Goal: Task Accomplishment & Management: Manage account settings

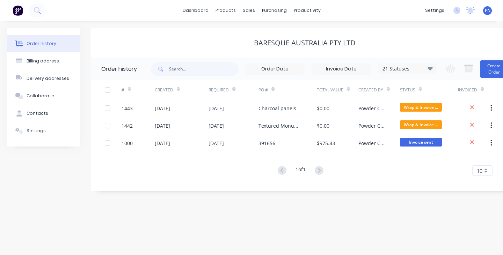
click at [304, 12] on div "productivity" at bounding box center [307, 10] width 34 height 10
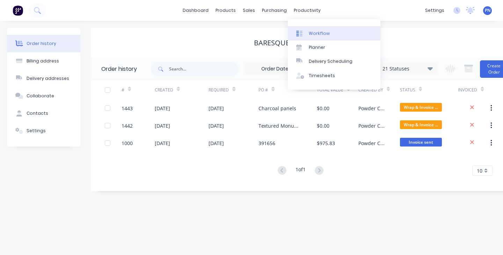
click at [316, 31] on div "Workflow" at bounding box center [319, 33] width 21 height 6
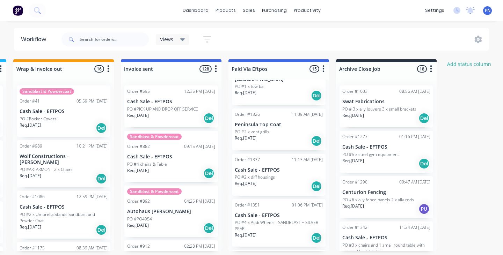
scroll to position [120, 0]
click at [284, 142] on div "Order #1326 11:09 AM [DATE] Peninsula Top Coat PO #2 x vent grills Req. [DATE] …" at bounding box center [279, 128] width 94 height 42
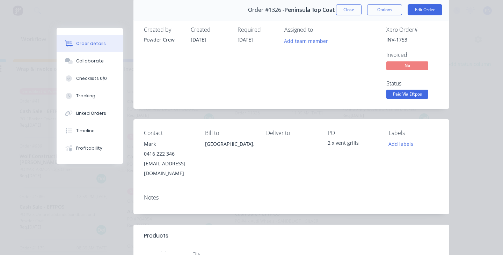
scroll to position [28, 0]
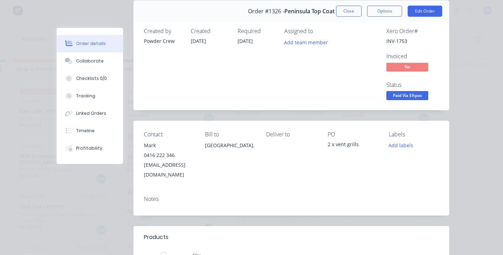
click at [459, 157] on div "Order details Collaborate Checklists 0/0 Tracking Linked Orders Timeline Profit…" at bounding box center [251, 127] width 503 height 255
click at [348, 12] on button "Close" at bounding box center [348, 11] width 25 height 11
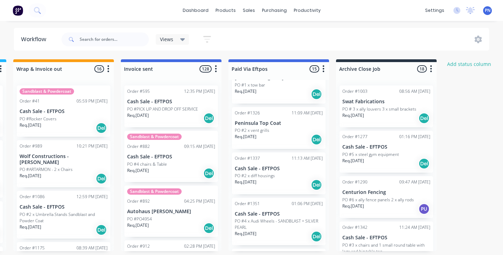
click at [353, 15] on div "dashboard products sales purchasing productivity dashboard products Product Cat…" at bounding box center [251, 10] width 503 height 21
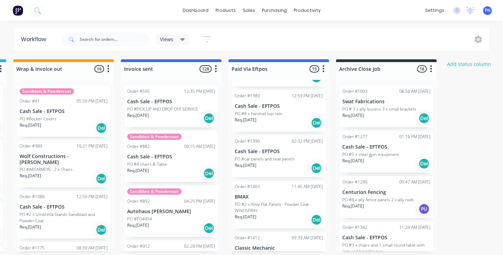
scroll to position [461, 0]
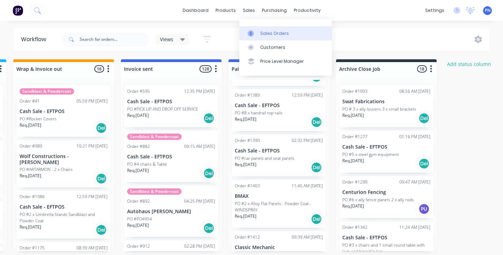
click at [267, 30] on div "Sales Orders" at bounding box center [274, 33] width 29 height 6
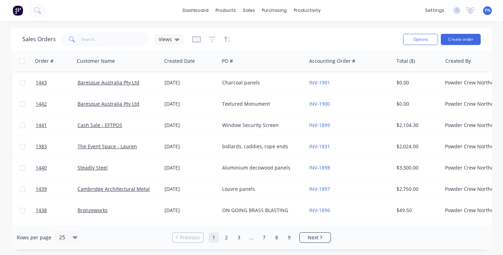
click at [133, 30] on div "Sales Orders Views Options Create order" at bounding box center [251, 39] width 481 height 23
click at [128, 40] on input "text" at bounding box center [115, 39] width 68 height 14
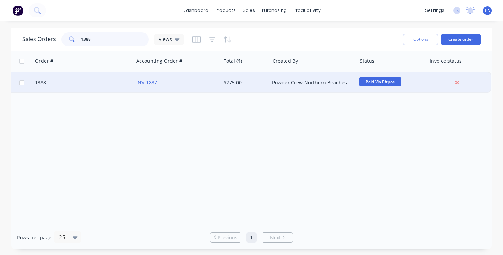
scroll to position [0, 173]
click at [386, 80] on span "Paid Via Eftpos" at bounding box center [381, 82] width 42 height 9
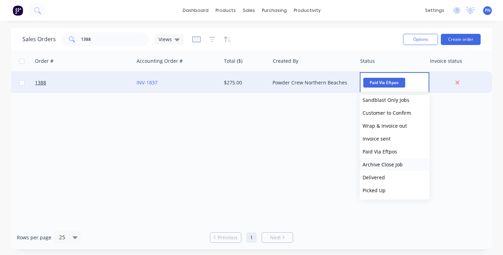
scroll to position [108, 0]
click at [391, 167] on span "Archive Close Job" at bounding box center [383, 164] width 40 height 7
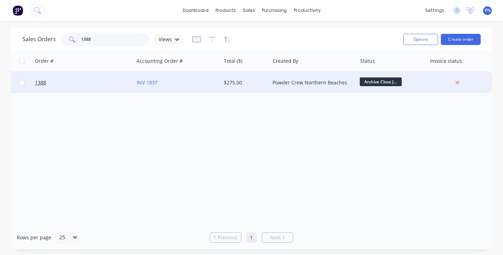
click at [124, 39] on input "1388" at bounding box center [115, 39] width 68 height 14
click at [370, 82] on span "Paid Via Eftpos" at bounding box center [381, 82] width 42 height 9
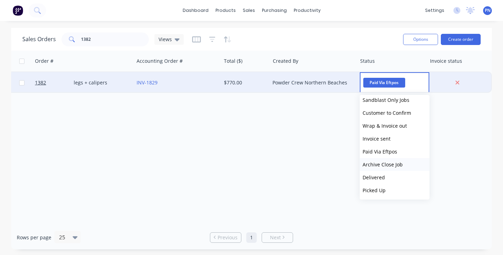
click at [377, 167] on span "Archive Close Job" at bounding box center [383, 164] width 40 height 7
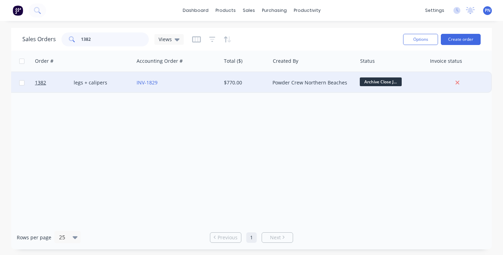
click at [105, 40] on input "1382" at bounding box center [115, 39] width 68 height 14
click at [375, 82] on span "Paid Via Eftpos" at bounding box center [381, 82] width 42 height 9
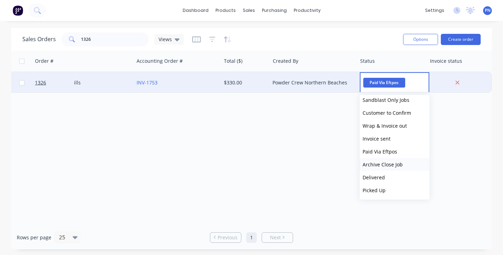
click at [385, 162] on span "Archive Close Job" at bounding box center [383, 164] width 40 height 7
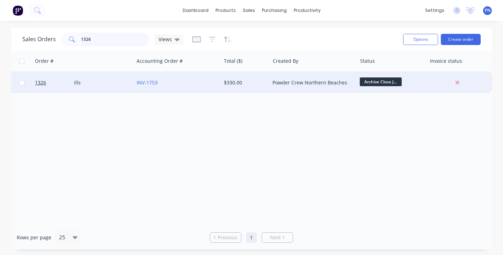
click at [108, 39] on input "1326" at bounding box center [115, 39] width 68 height 14
type input "1389"
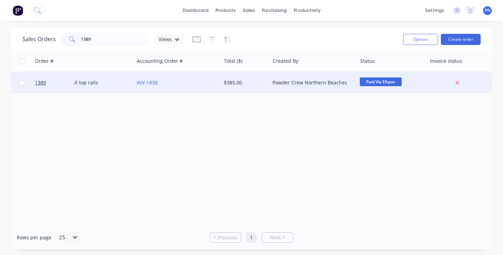
click at [380, 81] on span "Paid Via Eftpos" at bounding box center [381, 82] width 42 height 9
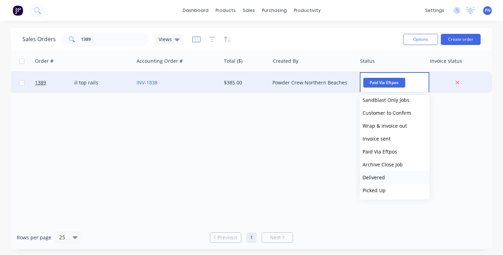
scroll to position [108, 0]
click at [386, 163] on span "Archive Close Job" at bounding box center [383, 164] width 40 height 7
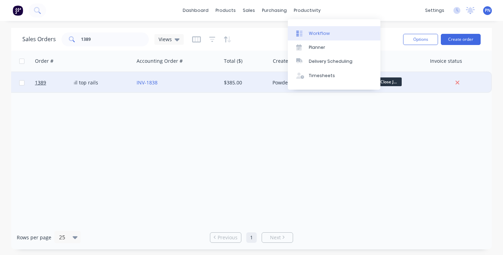
click at [321, 32] on div "Workflow" at bounding box center [319, 33] width 21 height 6
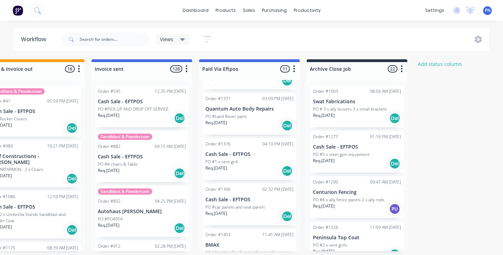
scroll to position [218, 0]
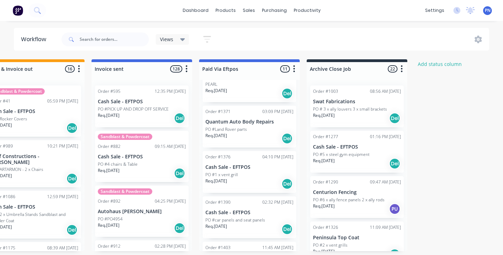
click at [260, 178] on div "Req. [DATE] Del" at bounding box center [249, 184] width 88 height 12
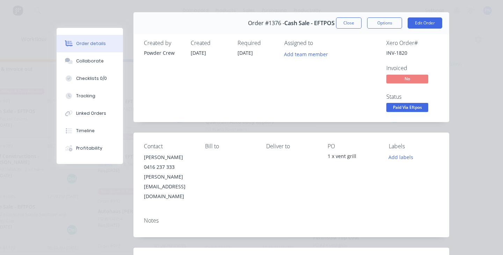
scroll to position [16, 0]
click at [358, 16] on div "Order #1376 - Cash Sale - EFTPOS Close Options Edit Order" at bounding box center [291, 23] width 316 height 22
click at [352, 22] on button "Close" at bounding box center [348, 22] width 25 height 11
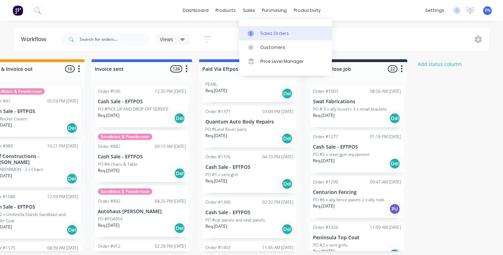
click at [266, 36] on div "Sales Orders" at bounding box center [274, 33] width 29 height 6
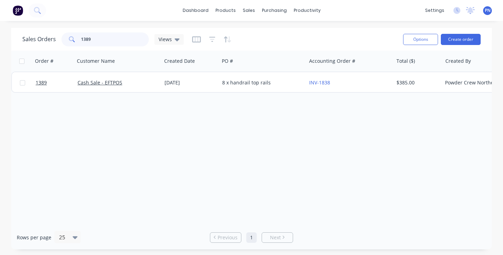
click at [96, 40] on input "1389" at bounding box center [115, 39] width 68 height 14
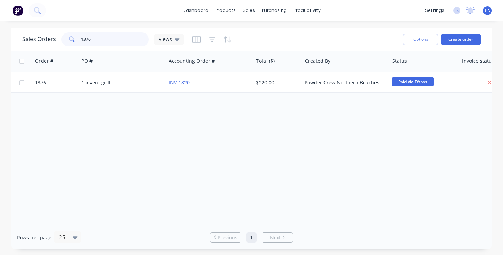
scroll to position [0, 157]
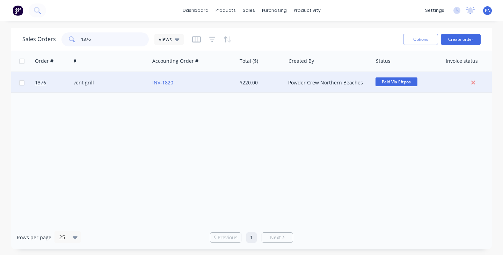
type input "1376"
click at [395, 82] on span "Paid Via Eftpos" at bounding box center [396, 82] width 42 height 9
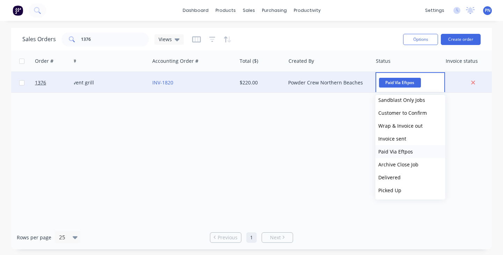
scroll to position [108, 0]
click at [399, 166] on span "Archive Close Job" at bounding box center [398, 164] width 40 height 7
